Goal: Navigation & Orientation: Find specific page/section

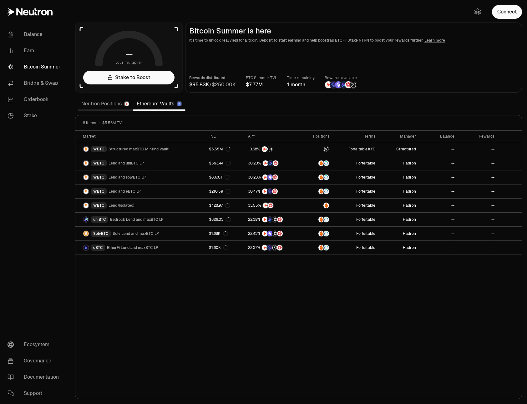
click at [108, 103] on link "Neutron Positions" at bounding box center [105, 104] width 55 height 13
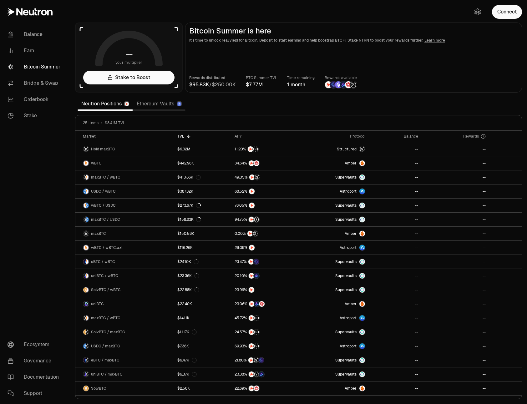
click at [165, 103] on link "Ethereum Vaults" at bounding box center [159, 104] width 53 height 13
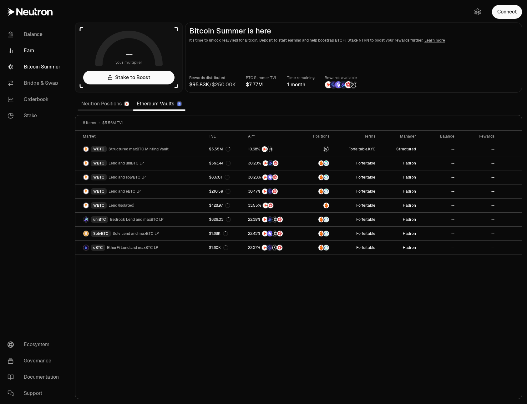
click at [27, 50] on link "Earn" at bounding box center [35, 51] width 65 height 16
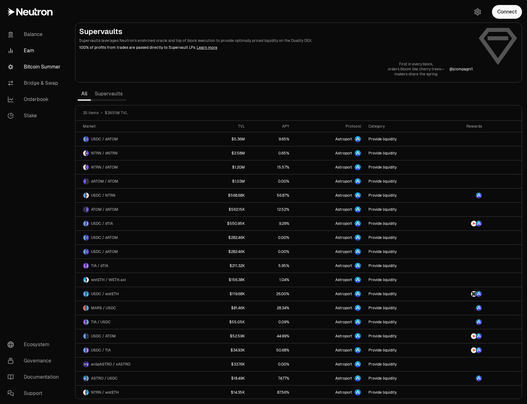
click at [49, 65] on link "Bitcoin Summer" at bounding box center [35, 67] width 65 height 16
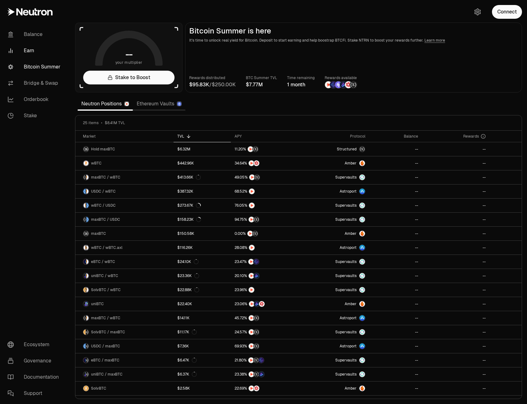
click at [31, 51] on link "Earn" at bounding box center [35, 51] width 65 height 16
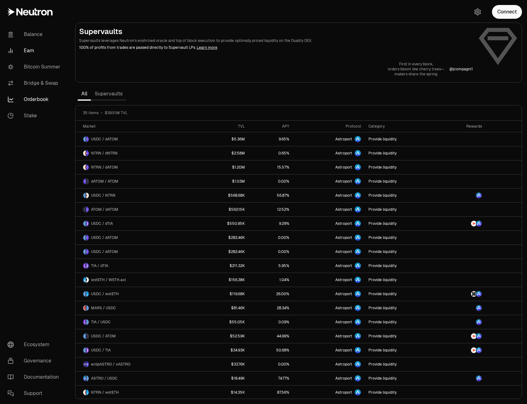
click at [38, 97] on link "Orderbook" at bounding box center [35, 99] width 65 height 16
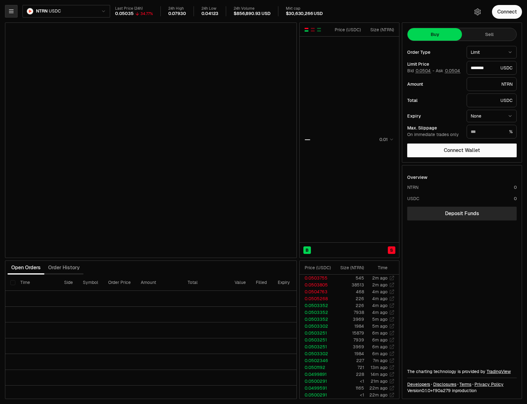
type input "********"
click at [9, 11] on icon "button" at bounding box center [11, 11] width 4 height 3
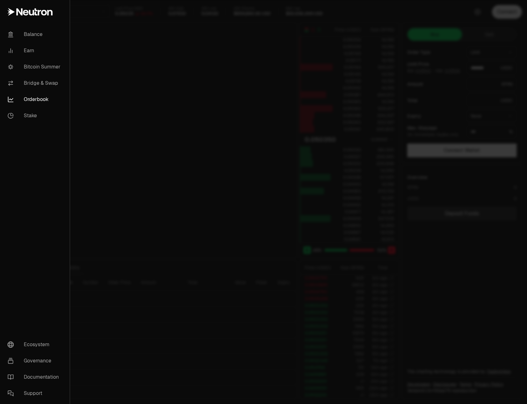
drag, startPoint x: 11, startPoint y: 11, endPoint x: 15, endPoint y: 9, distance: 4.8
click at [11, 11] on icon at bounding box center [11, 12] width 7 height 8
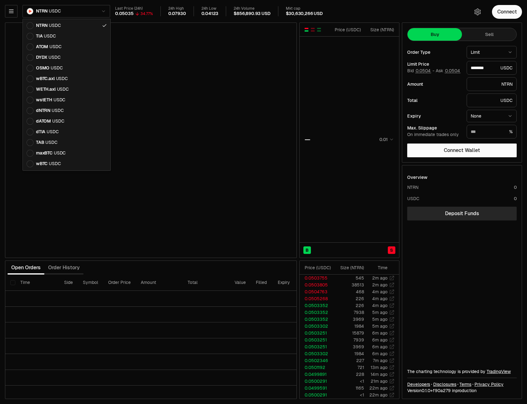
click at [77, 10] on html "Balance Earn Bitcoin Summer Bridge & Swap Orderbook Stake Ecosystem Governance …" at bounding box center [263, 202] width 527 height 404
type input "********"
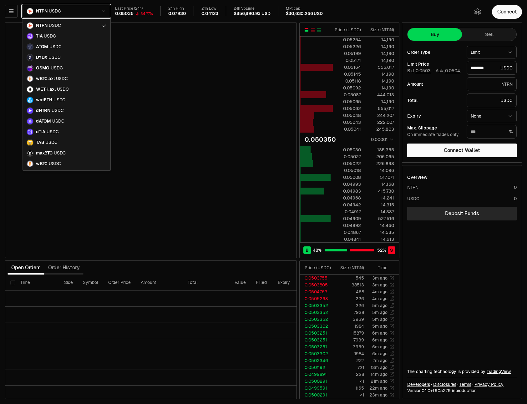
click at [76, 10] on html "Balance Earn Bitcoin Summer Bridge & Swap Orderbook Stake Ecosystem Governance …" at bounding box center [263, 202] width 527 height 404
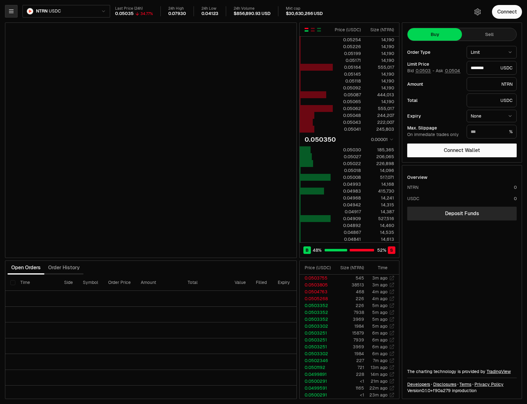
click at [11, 13] on icon "button" at bounding box center [11, 11] width 4 height 3
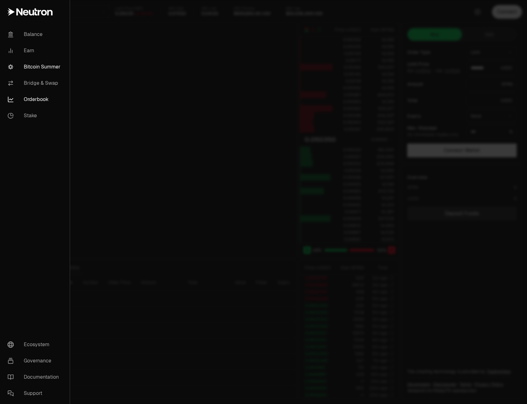
click at [34, 64] on link "Bitcoin Summer" at bounding box center [35, 67] width 65 height 16
